Goal: Transaction & Acquisition: Purchase product/service

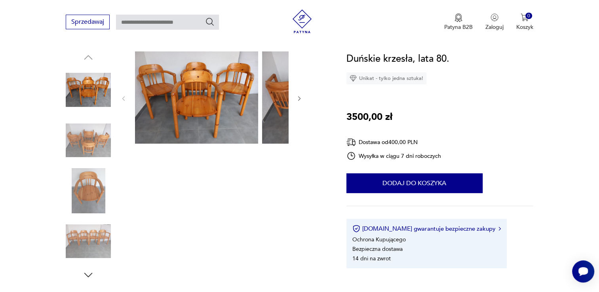
click at [214, 124] on img at bounding box center [196, 97] width 123 height 92
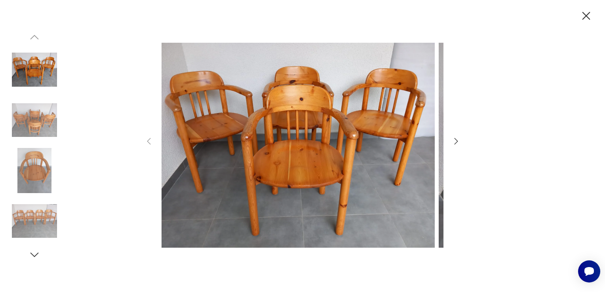
click at [456, 141] on icon "button" at bounding box center [457, 141] width 4 height 6
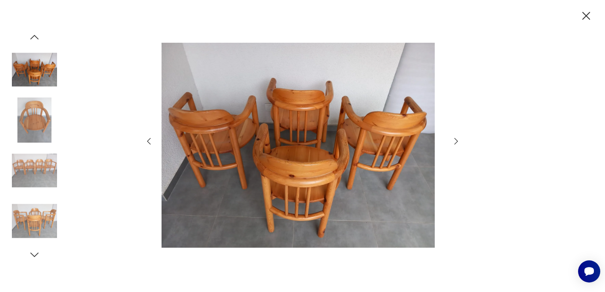
click at [459, 141] on icon "button" at bounding box center [456, 142] width 10 height 10
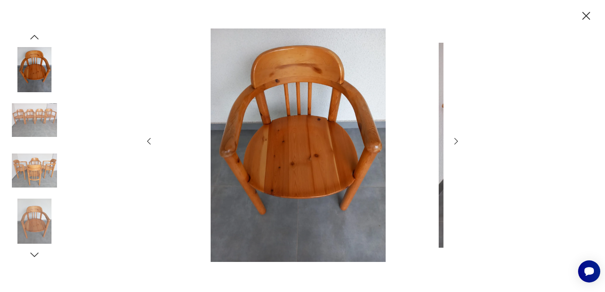
click at [459, 141] on icon "button" at bounding box center [456, 142] width 10 height 10
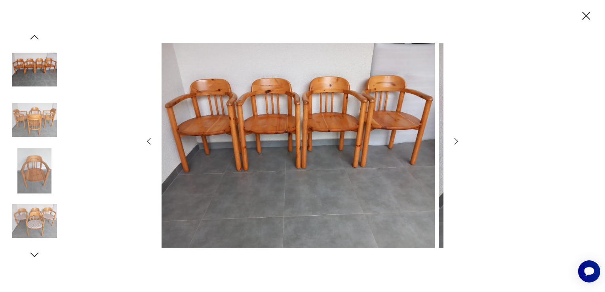
click at [459, 141] on icon "button" at bounding box center [456, 142] width 10 height 10
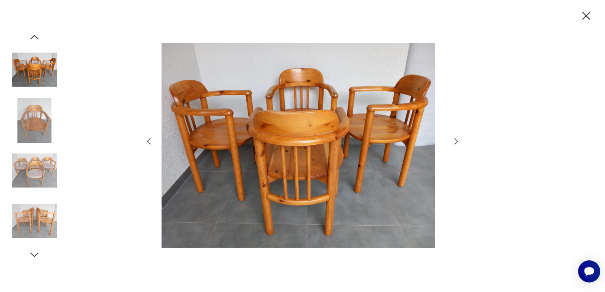
click at [455, 145] on icon "button" at bounding box center [456, 142] width 10 height 10
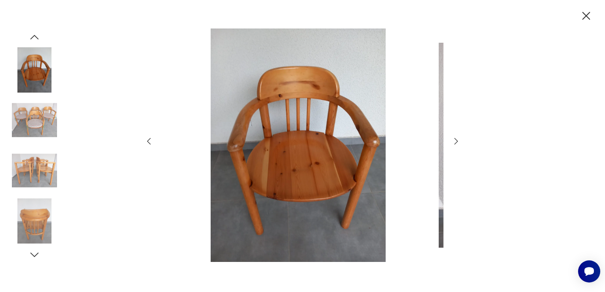
click at [455, 145] on icon "button" at bounding box center [456, 142] width 10 height 10
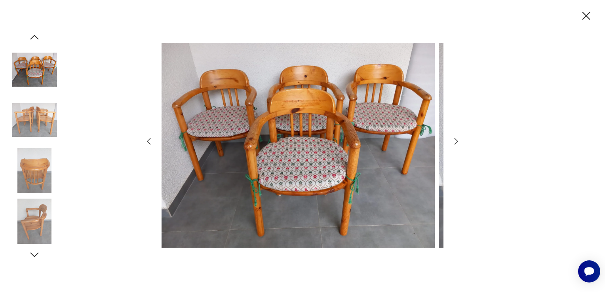
click at [455, 145] on icon "button" at bounding box center [456, 142] width 10 height 10
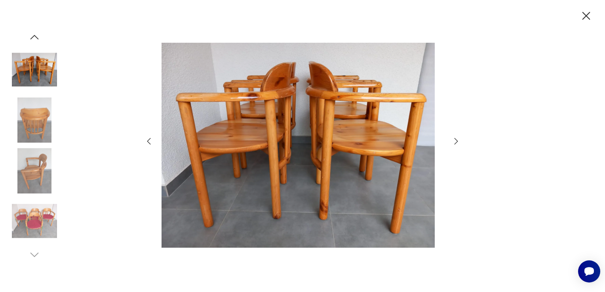
click at [455, 143] on icon "button" at bounding box center [456, 142] width 10 height 10
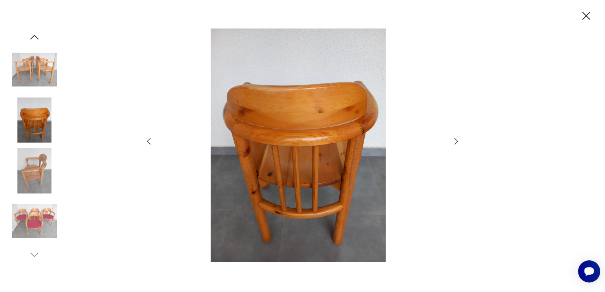
click at [455, 143] on icon "button" at bounding box center [456, 142] width 10 height 10
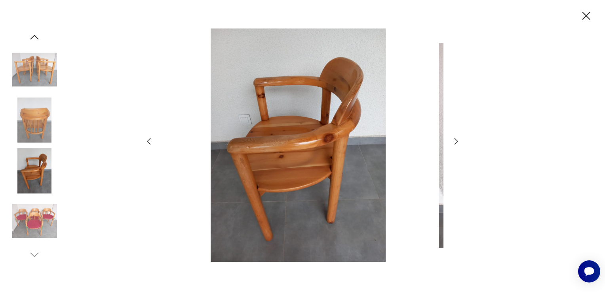
click at [455, 143] on icon "button" at bounding box center [456, 142] width 10 height 10
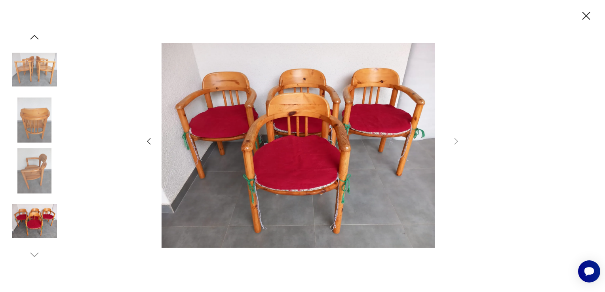
drag, startPoint x: 580, startPoint y: 21, endPoint x: 532, endPoint y: 57, distance: 59.5
click at [583, 20] on icon "button" at bounding box center [587, 16] width 8 height 8
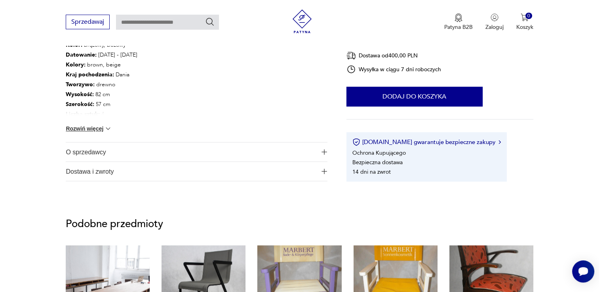
scroll to position [475, 0]
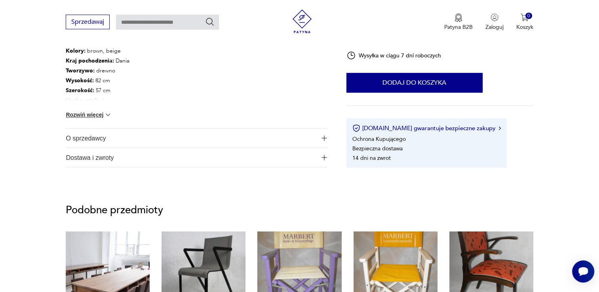
click at [112, 119] on img at bounding box center [108, 115] width 8 height 8
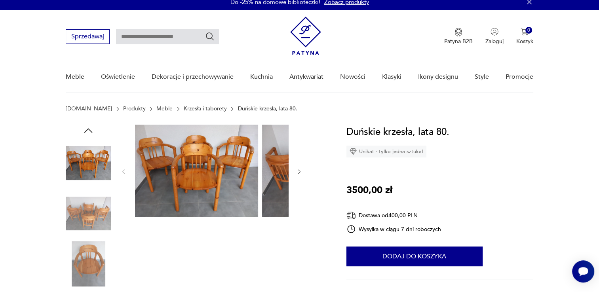
scroll to position [0, 0]
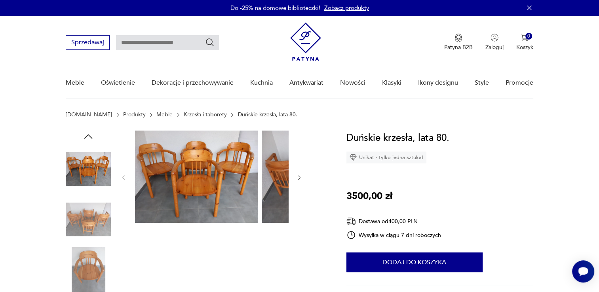
click at [243, 204] on img at bounding box center [196, 177] width 123 height 92
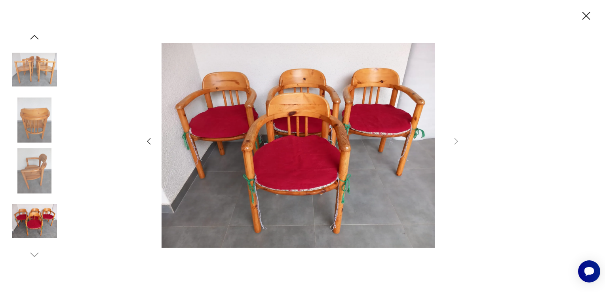
click at [150, 137] on icon "button" at bounding box center [149, 142] width 10 height 10
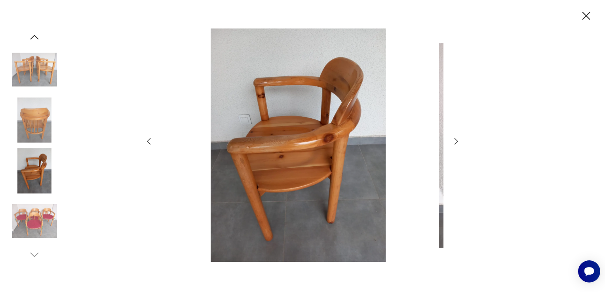
click at [150, 140] on icon "button" at bounding box center [149, 142] width 10 height 10
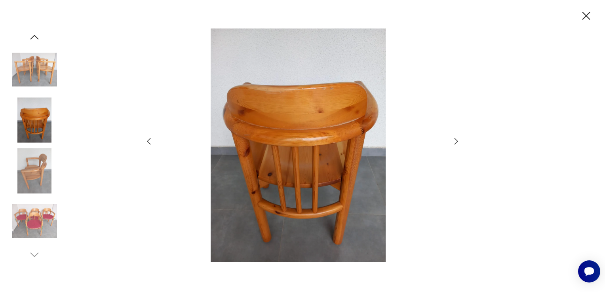
click at [150, 140] on icon "button" at bounding box center [149, 142] width 10 height 10
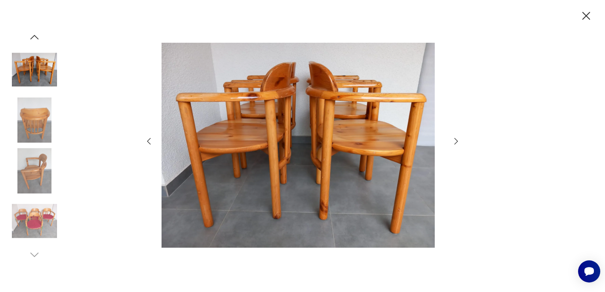
click at [136, 145] on div at bounding box center [302, 146] width 605 height 292
click at [147, 139] on icon "button" at bounding box center [149, 142] width 10 height 10
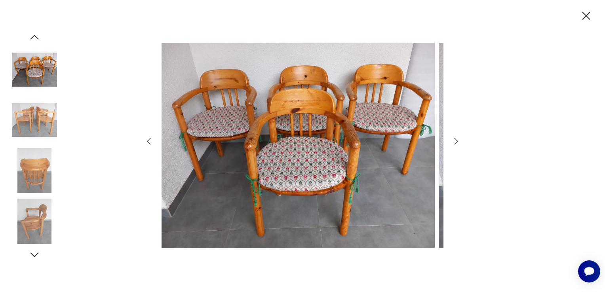
click at [247, 142] on img at bounding box center [298, 146] width 273 height 234
click at [148, 139] on icon "button" at bounding box center [149, 142] width 10 height 10
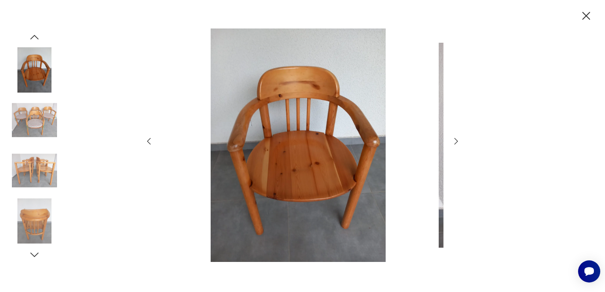
click at [150, 141] on icon "button" at bounding box center [149, 142] width 10 height 10
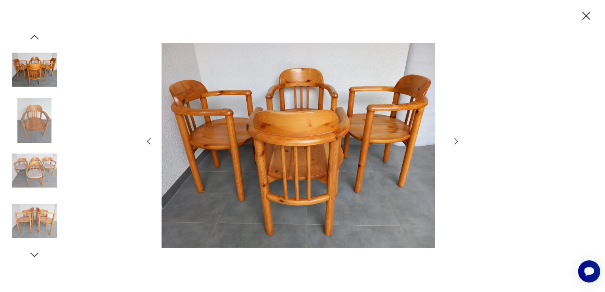
click at [579, 19] on icon "button" at bounding box center [586, 16] width 14 height 14
